Goal: Find specific page/section: Find specific page/section

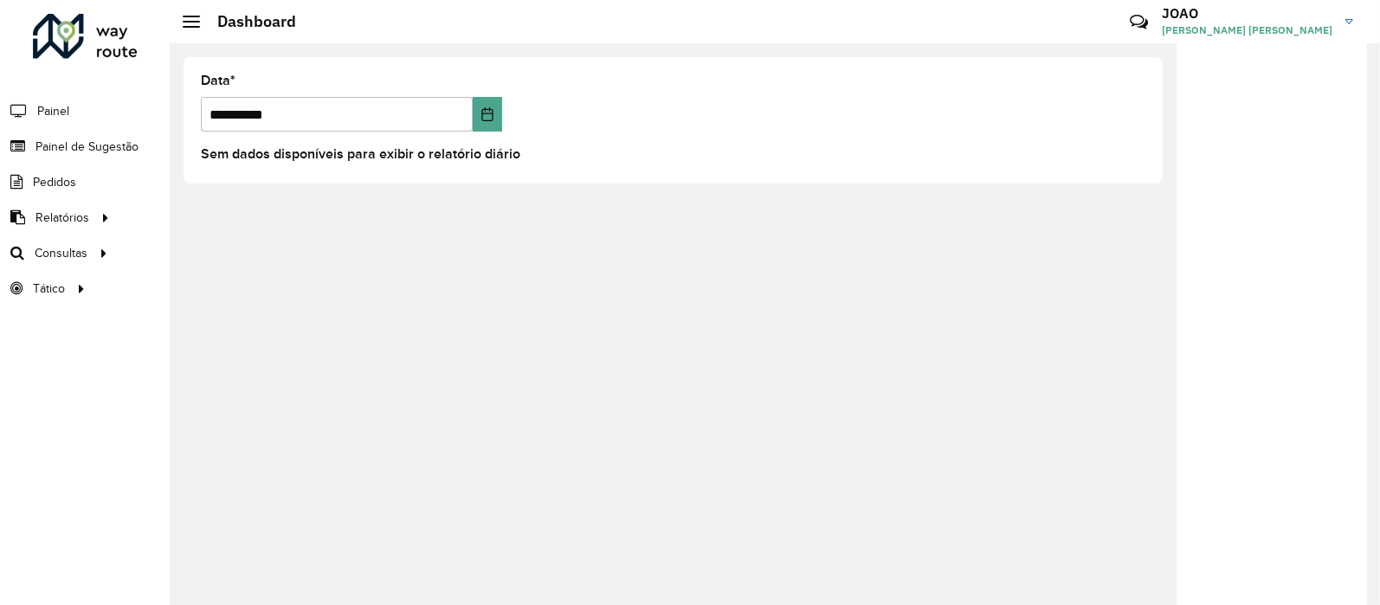
click at [190, 32] on hb-header "Dashboard Críticas? Dúvidas? Elogios? Sugestões? Entre em contato conosco! [PER…" at bounding box center [775, 21] width 1211 height 43
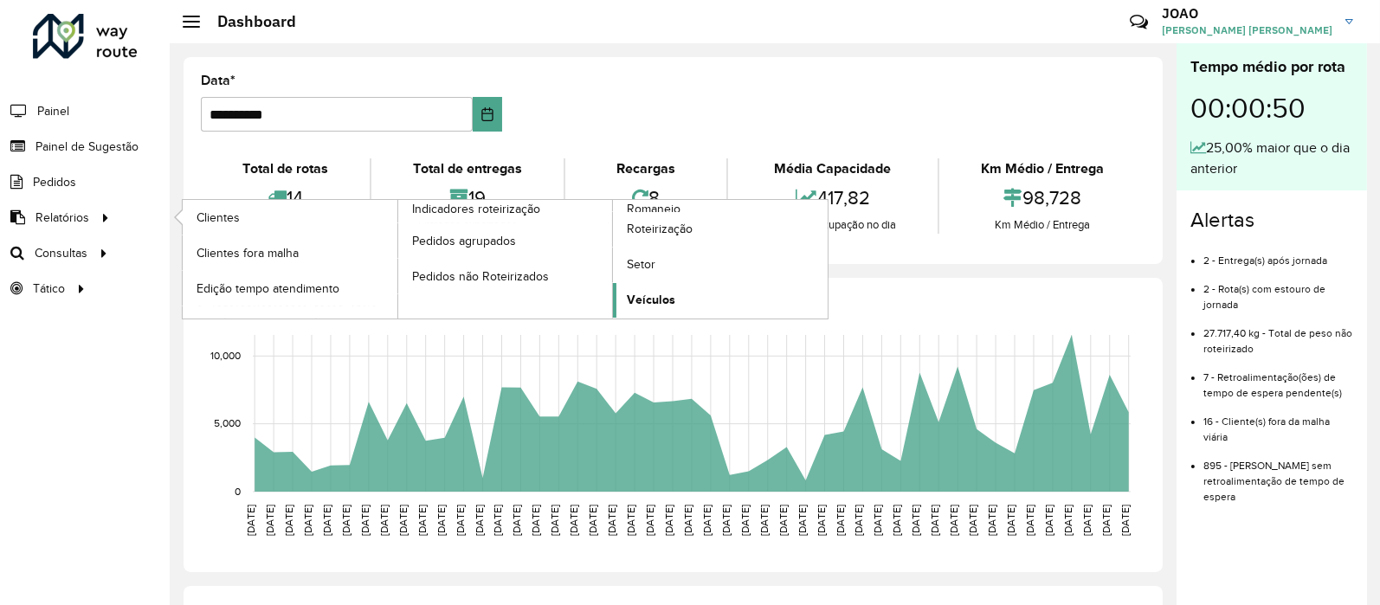
click at [647, 301] on span "Veículos" at bounding box center [651, 300] width 48 height 18
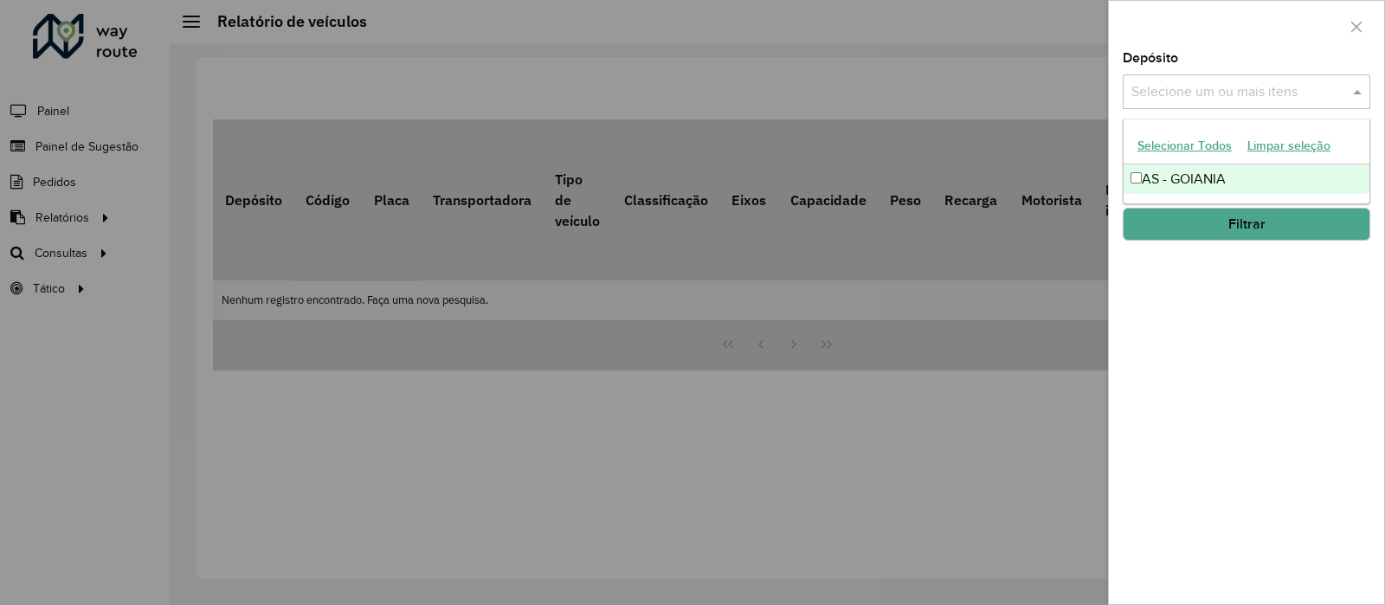
click at [1247, 93] on input "text" at bounding box center [1238, 92] width 222 height 21
click at [1203, 184] on div "AS - GOIANIA" at bounding box center [1247, 179] width 246 height 29
click at [1250, 278] on div "Depósito Selecione um ou mais itens AS - GOIANIA × × Grupo de Depósito Selecion…" at bounding box center [1246, 328] width 275 height 552
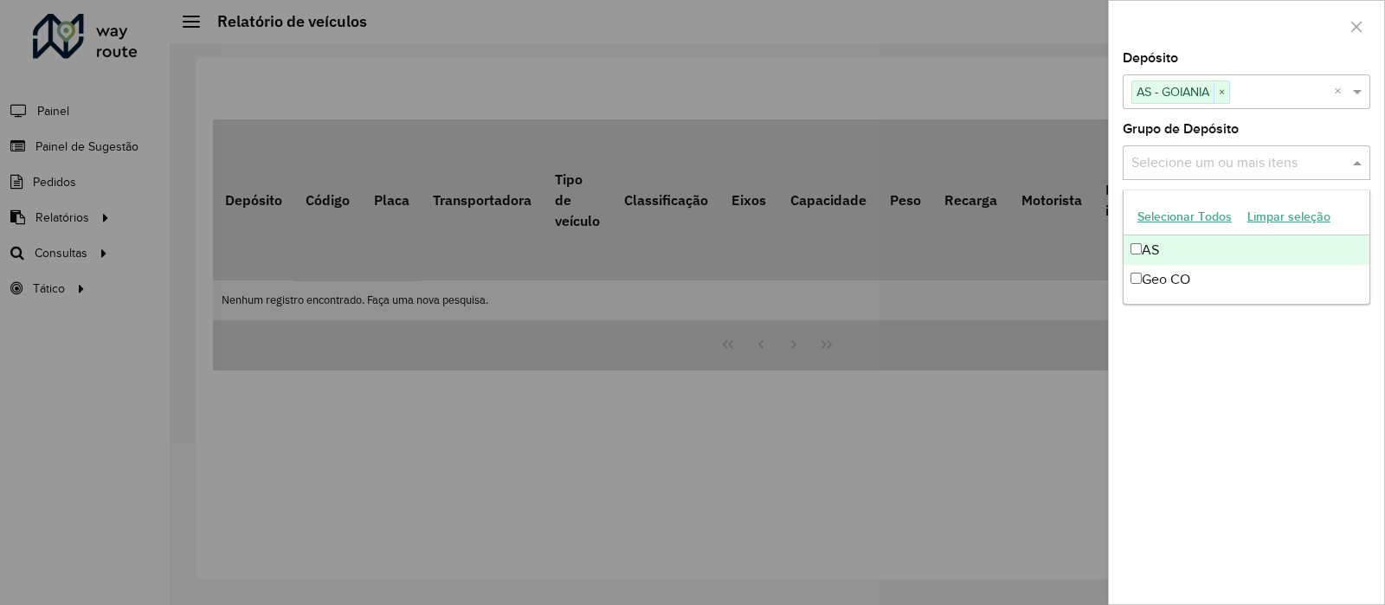
click at [1225, 167] on input "text" at bounding box center [1238, 163] width 222 height 21
click at [1194, 253] on div "AS" at bounding box center [1247, 250] width 246 height 29
click at [1195, 387] on div "Depósito Selecione um ou mais itens AS - GOIANIA × × Grupo de Depósito Selecion…" at bounding box center [1246, 328] width 275 height 552
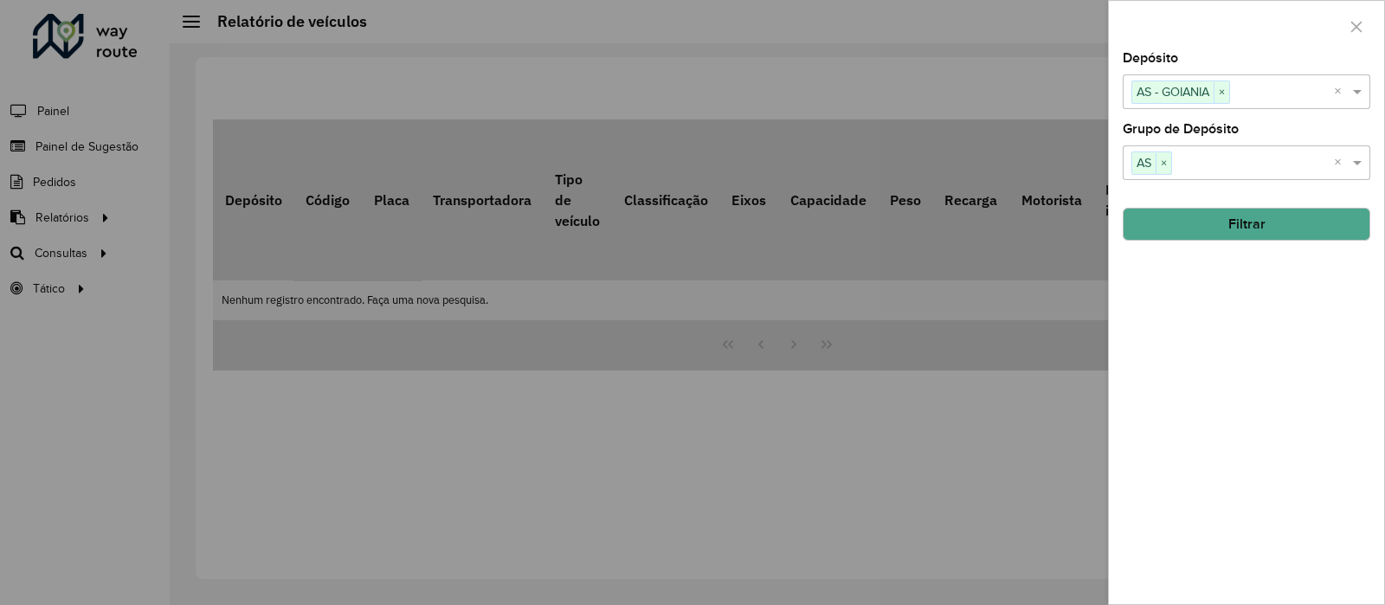
click at [1219, 248] on div "Depósito Selecione um ou mais itens AS - GOIANIA × × Grupo de Depósito Selecion…" at bounding box center [1246, 328] width 275 height 552
click at [1223, 232] on button "Filtrar" at bounding box center [1247, 224] width 248 height 33
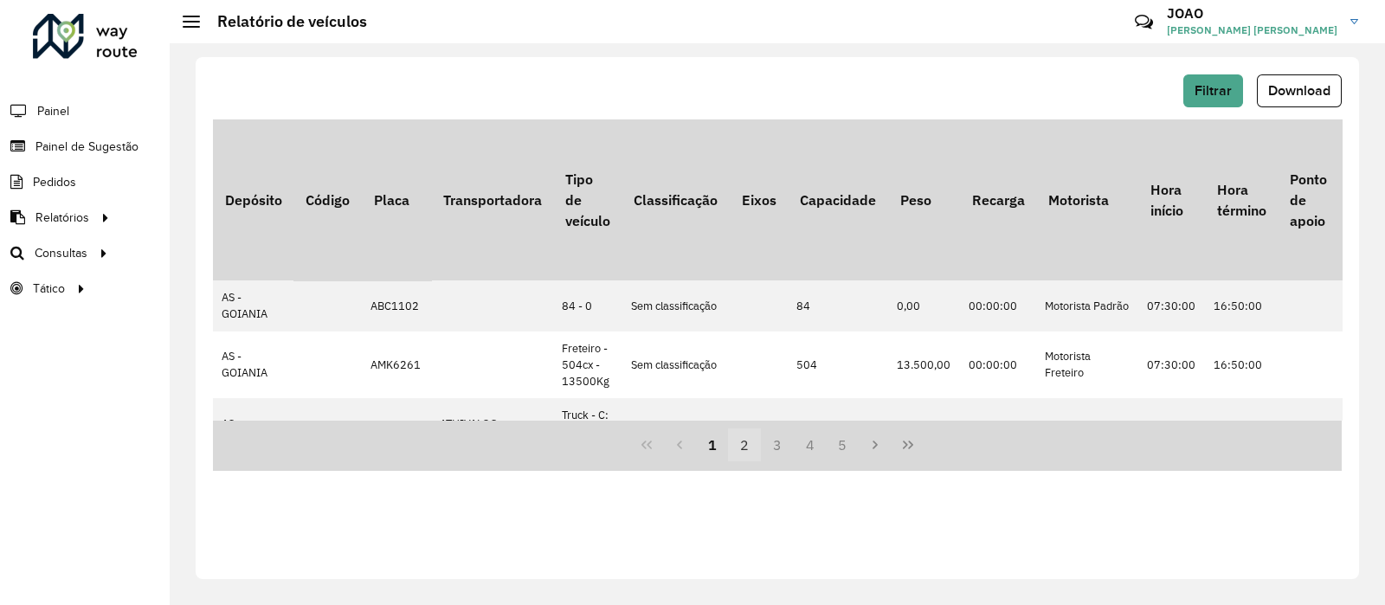
click at [746, 447] on button "2" at bounding box center [744, 445] width 33 height 33
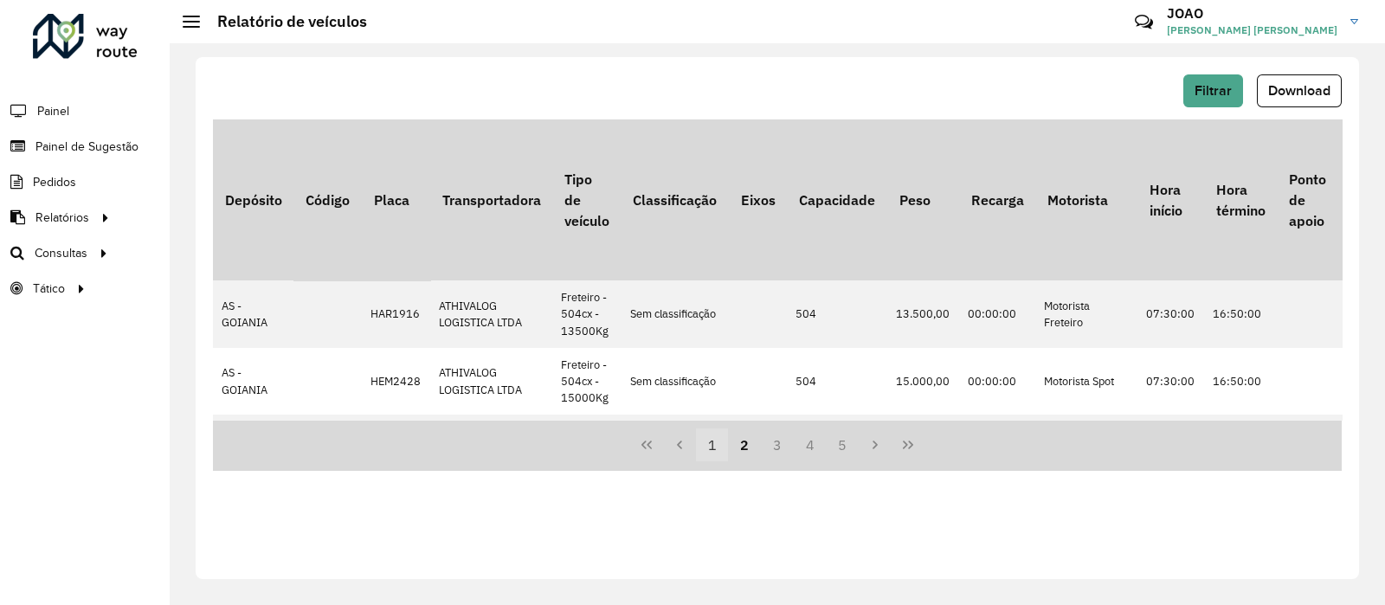
click at [719, 453] on button "1" at bounding box center [712, 445] width 33 height 33
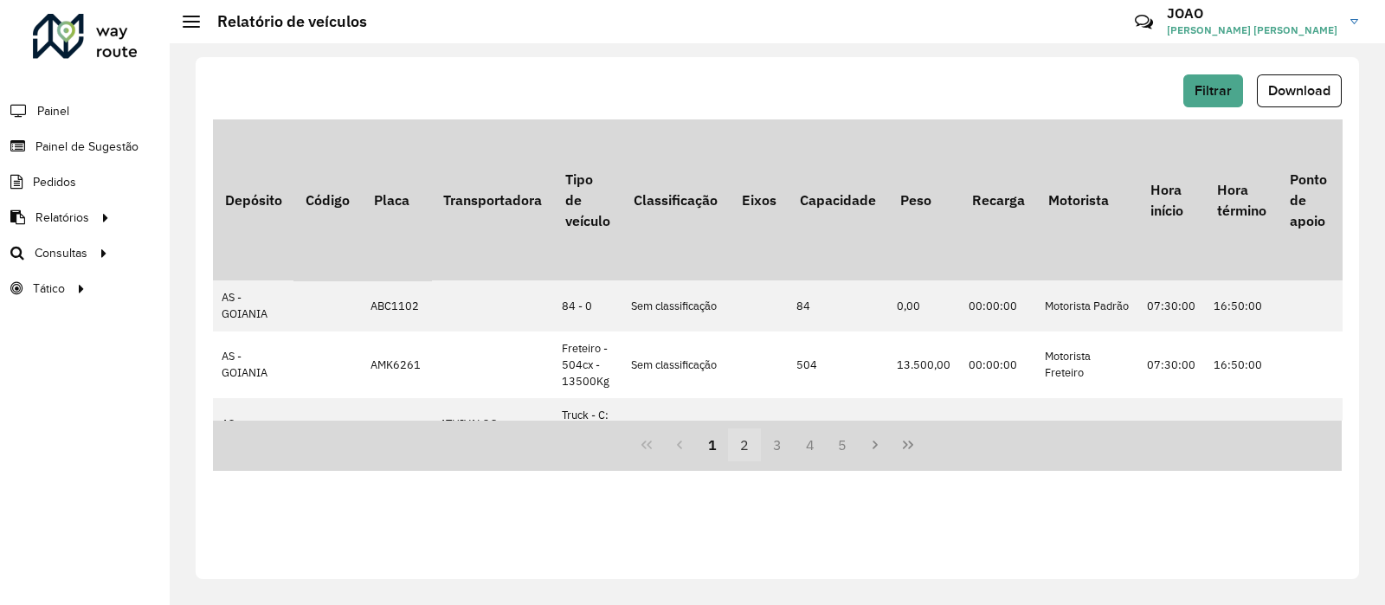
click at [741, 452] on button "2" at bounding box center [744, 445] width 33 height 33
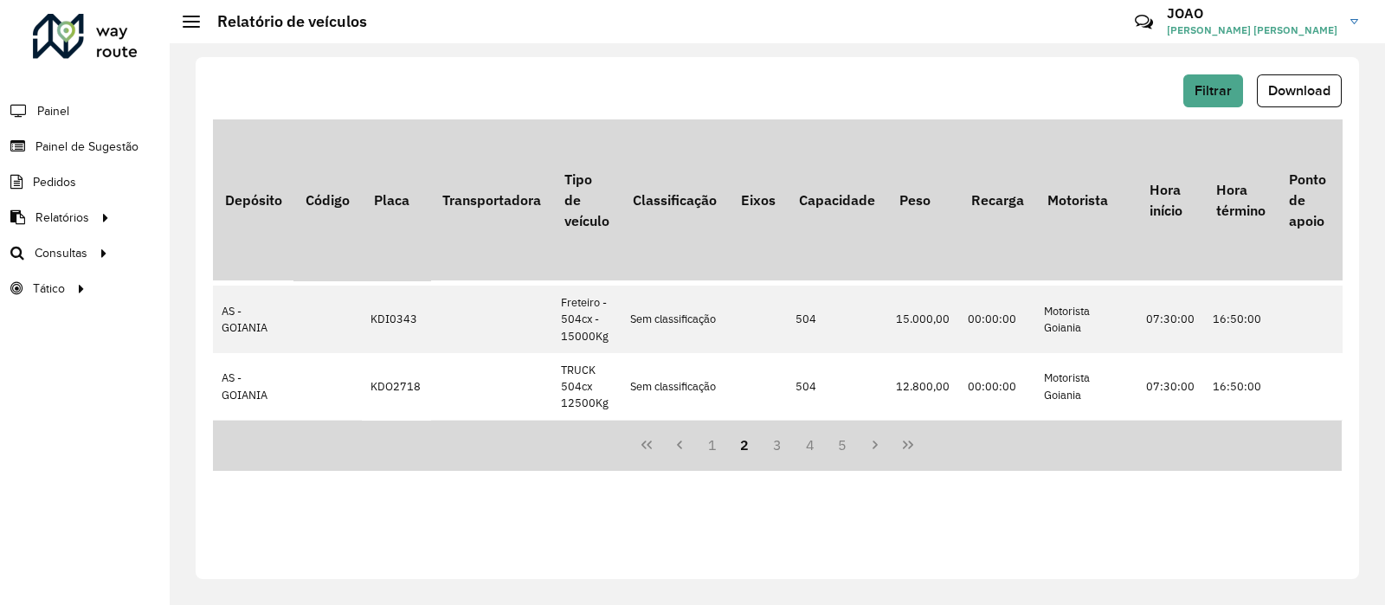
scroll to position [1191, 0]
click at [767, 447] on button "3" at bounding box center [777, 445] width 33 height 33
click at [816, 444] on button "4" at bounding box center [810, 445] width 33 height 33
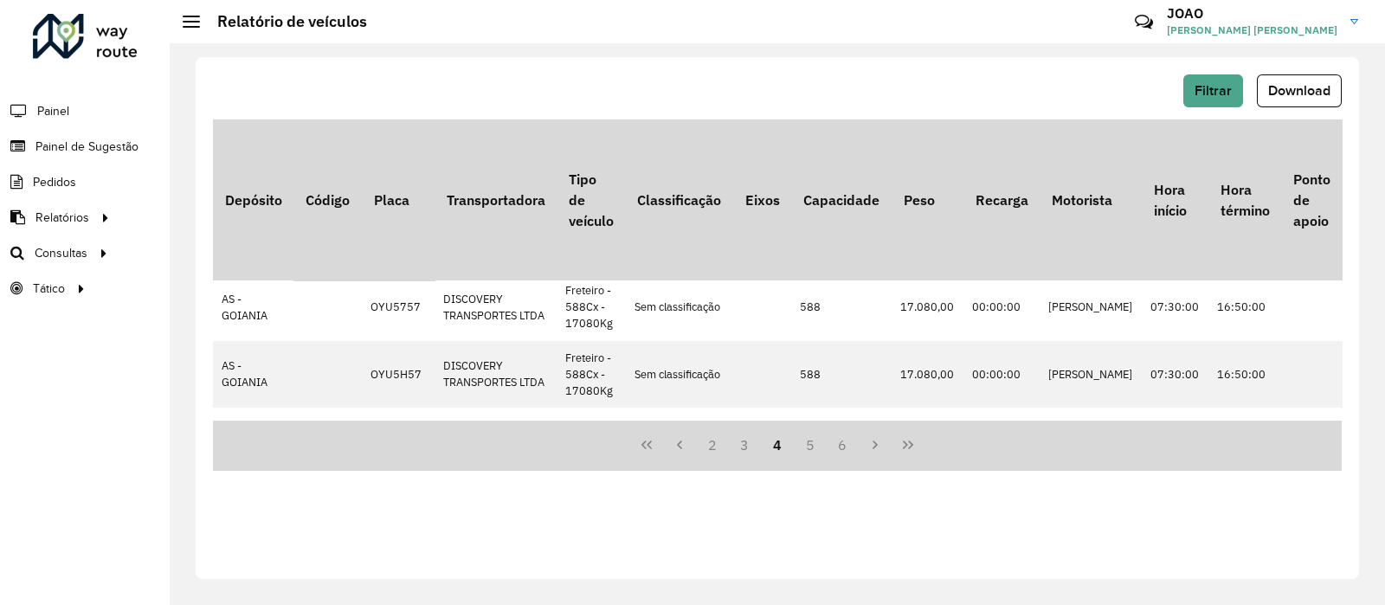
scroll to position [1159, 0]
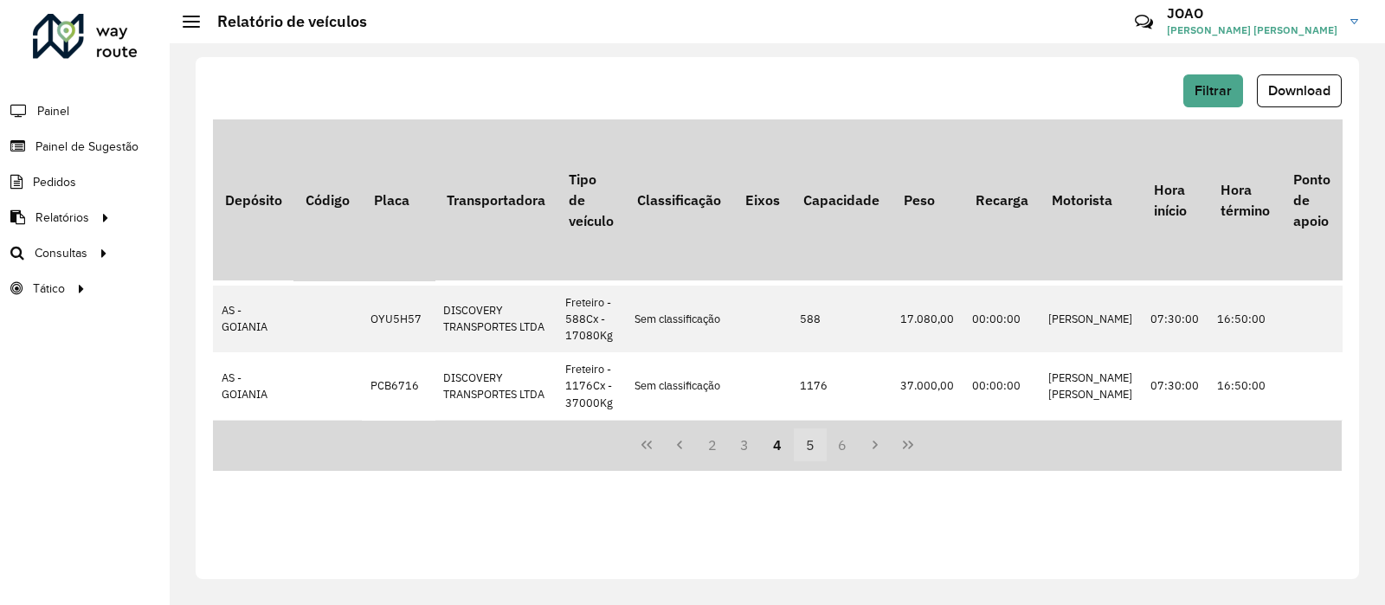
click at [814, 446] on button "5" at bounding box center [810, 445] width 33 height 33
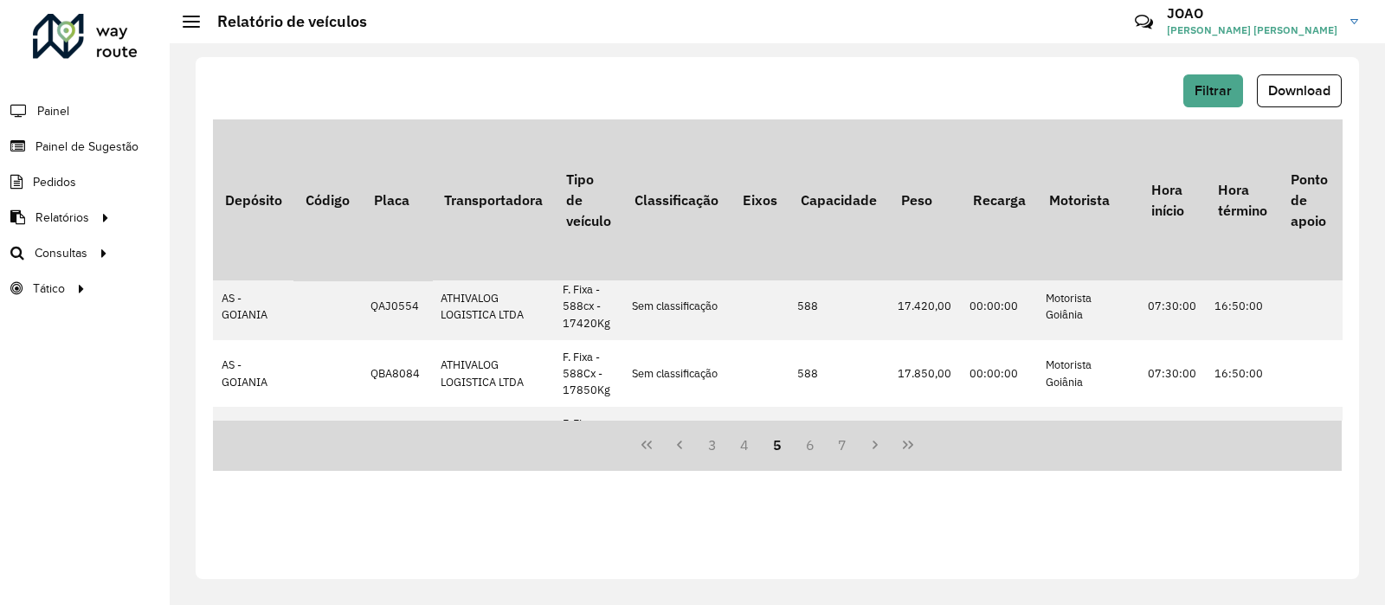
scroll to position [1191, 0]
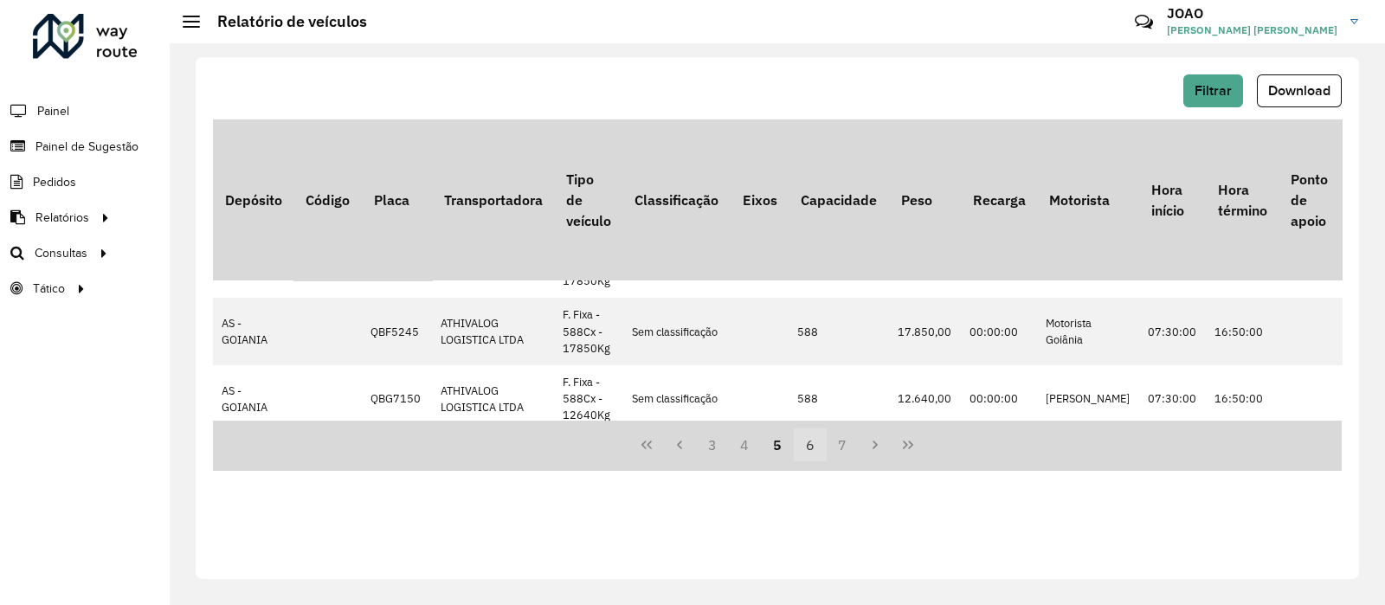
click at [810, 448] on button "6" at bounding box center [810, 445] width 33 height 33
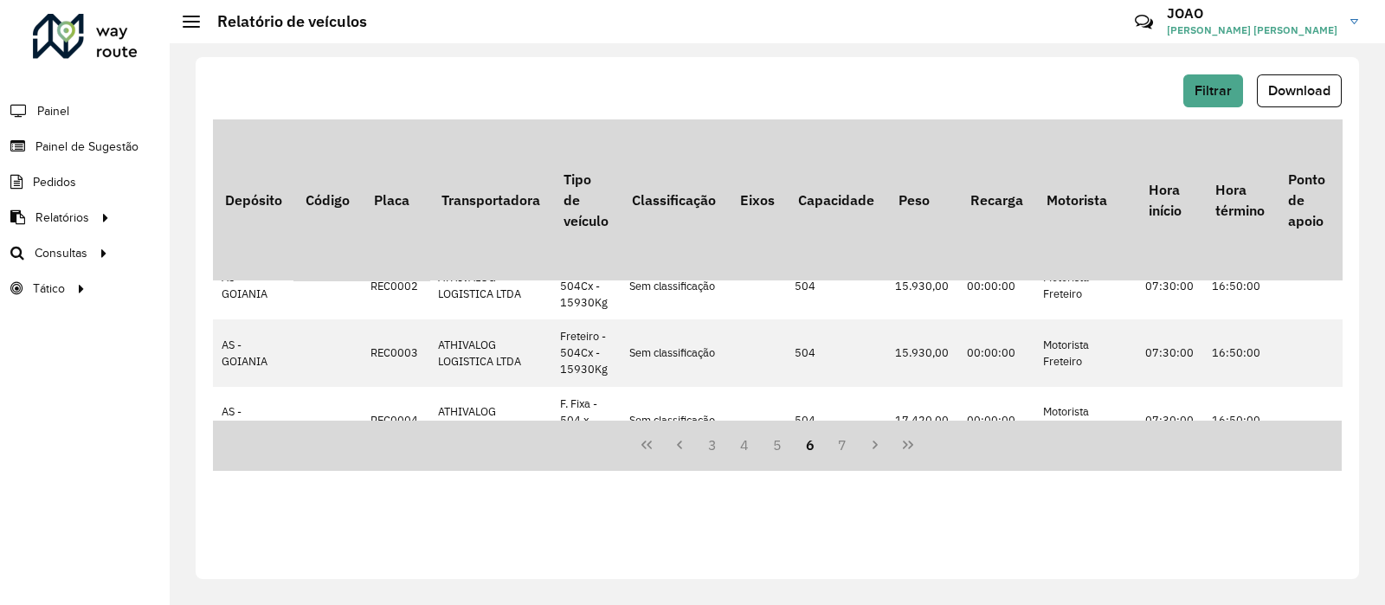
scroll to position [1225, 0]
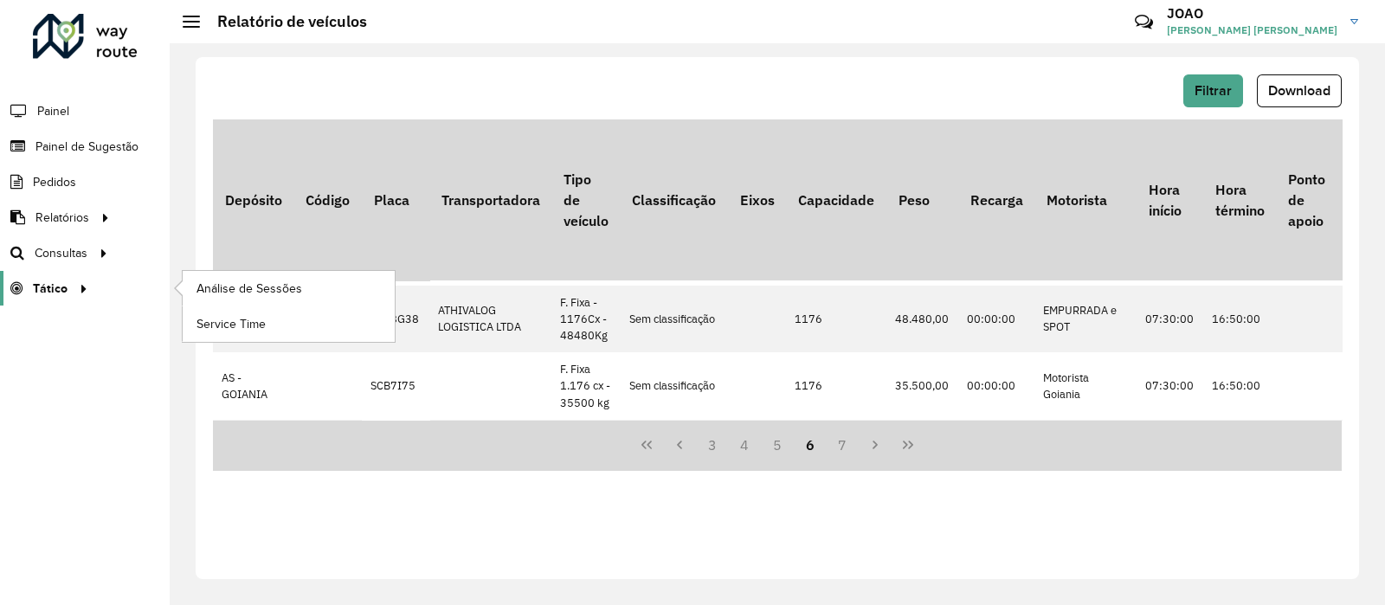
click at [79, 289] on icon at bounding box center [81, 287] width 15 height 26
